Goal: Unclear

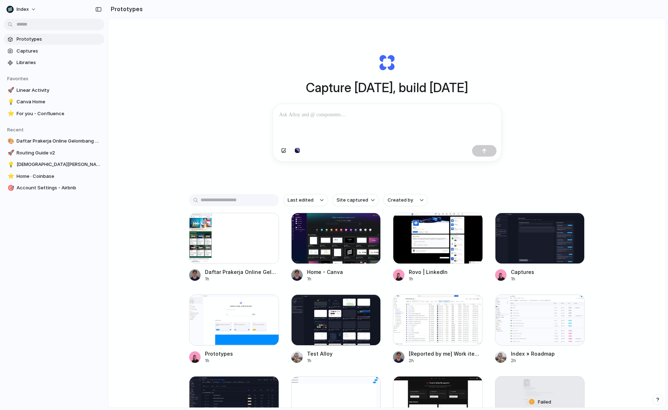
click at [123, 139] on div "Capture [DATE], build [DATE] Clone web app Clone screenshot Start from existing…" at bounding box center [387, 231] width 558 height 427
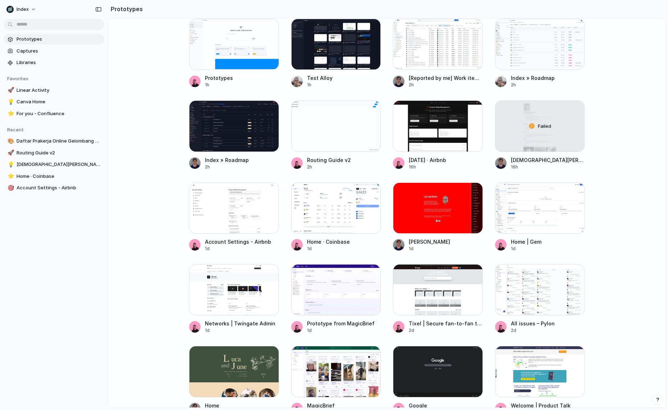
click at [128, 226] on main "Capture [DATE], build [DATE] Clone web app Clone screenshot Start from existing…" at bounding box center [387, 213] width 558 height 390
click at [129, 223] on main "Capture [DATE], build [DATE] Clone web app Clone screenshot Start from existing…" at bounding box center [387, 213] width 558 height 390
click at [129, 214] on main "Capture [DATE], build [DATE] Clone web app Clone screenshot Start from existing…" at bounding box center [387, 213] width 558 height 390
click at [131, 205] on main "Capture [DATE], build [DATE] Clone web app Clone screenshot Start from existing…" at bounding box center [387, 213] width 558 height 390
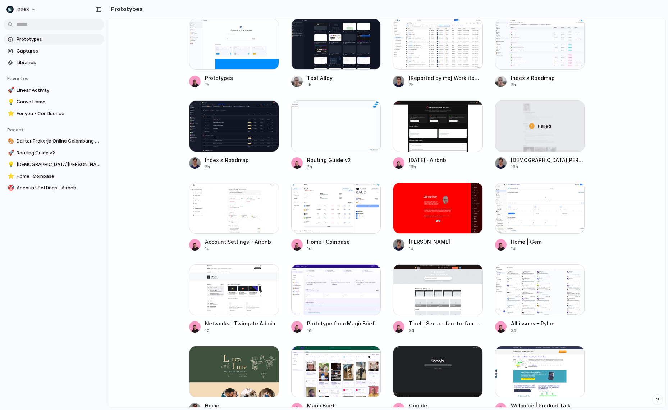
click at [135, 184] on main "Capture [DATE], build [DATE] Clone web app Clone screenshot Start from existing…" at bounding box center [387, 213] width 558 height 390
click at [142, 174] on main "Capture [DATE], build [DATE] Clone web app Clone screenshot Start from existing…" at bounding box center [387, 213] width 558 height 390
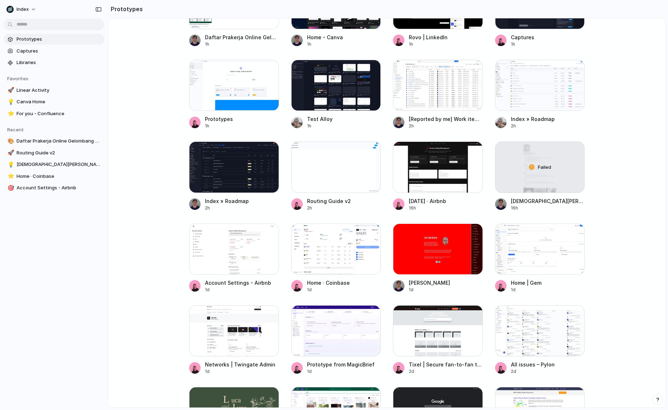
scroll to position [0, 0]
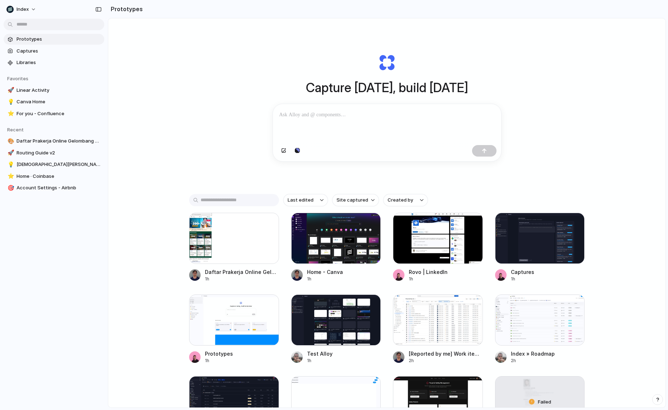
click at [144, 204] on div "Capture [DATE], build [DATE] Clone web app Clone screenshot Start from existing…" at bounding box center [387, 231] width 558 height 427
click at [139, 243] on div "Capture [DATE], build [DATE] Clone web app Clone screenshot Start from existing…" at bounding box center [387, 231] width 558 height 427
click at [145, 69] on div "Capture [DATE], build [DATE] Clone web app Clone screenshot Start from existing…" at bounding box center [387, 231] width 558 height 427
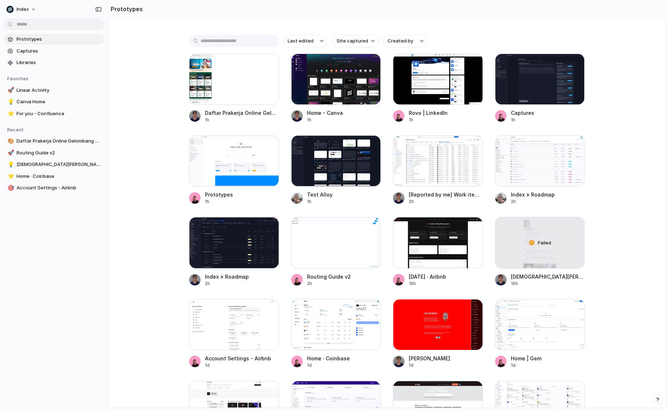
scroll to position [296, 0]
